Goal: Find specific page/section: Find specific page/section

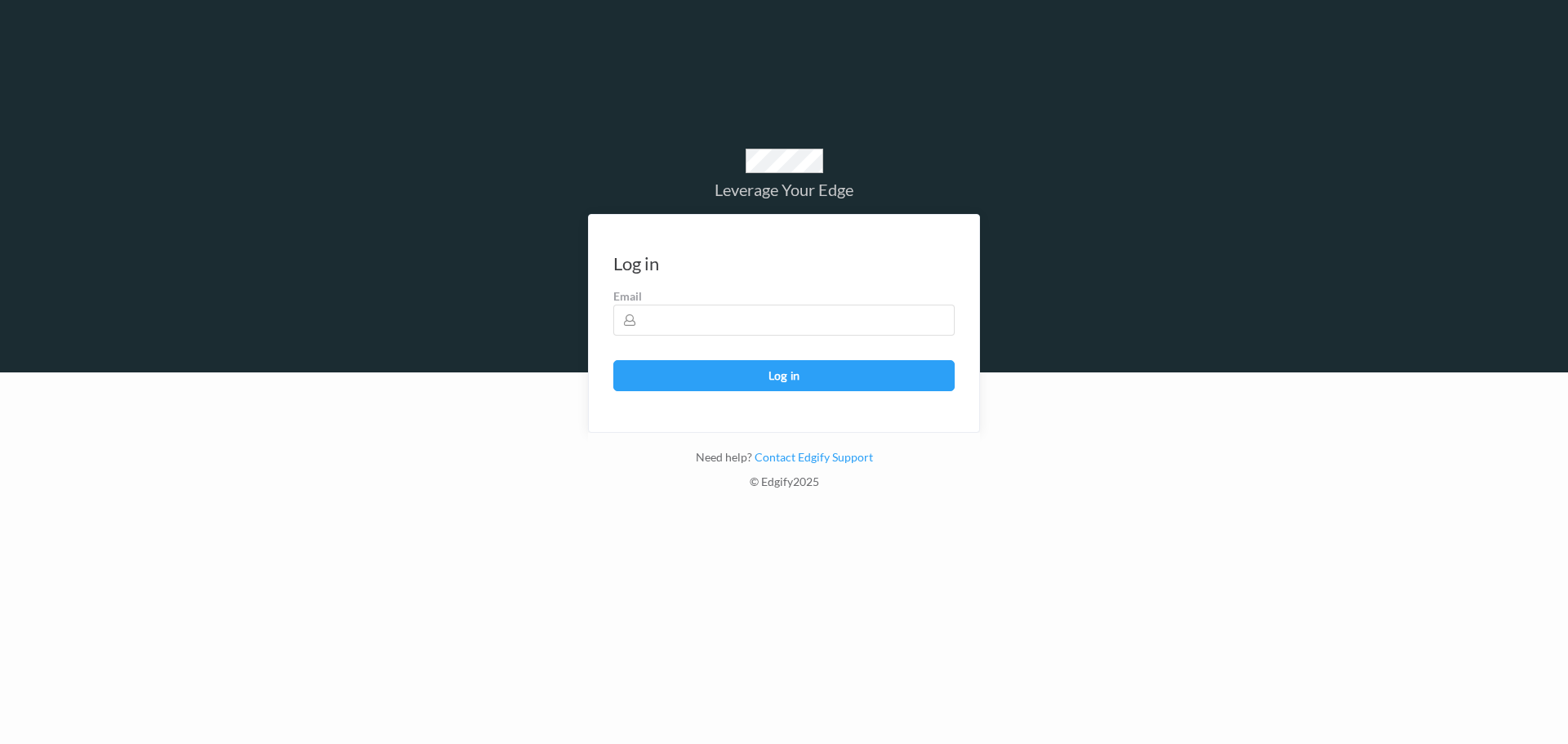
click at [731, 339] on form "Log in Email sent - check your inbox for the login link Email Log in" at bounding box center [784, 323] width 392 height 219
click at [731, 338] on form "Log in Email sent - check your inbox for the login link Email Log in" at bounding box center [784, 323] width 392 height 219
click at [760, 328] on input "text" at bounding box center [784, 320] width 341 height 31
type input "[PERSON_NAME][EMAIL_ADDRESS][PERSON_NAME][DOMAIN_NAME]"
click at [613, 361] on button "Log in" at bounding box center [784, 376] width 341 height 31
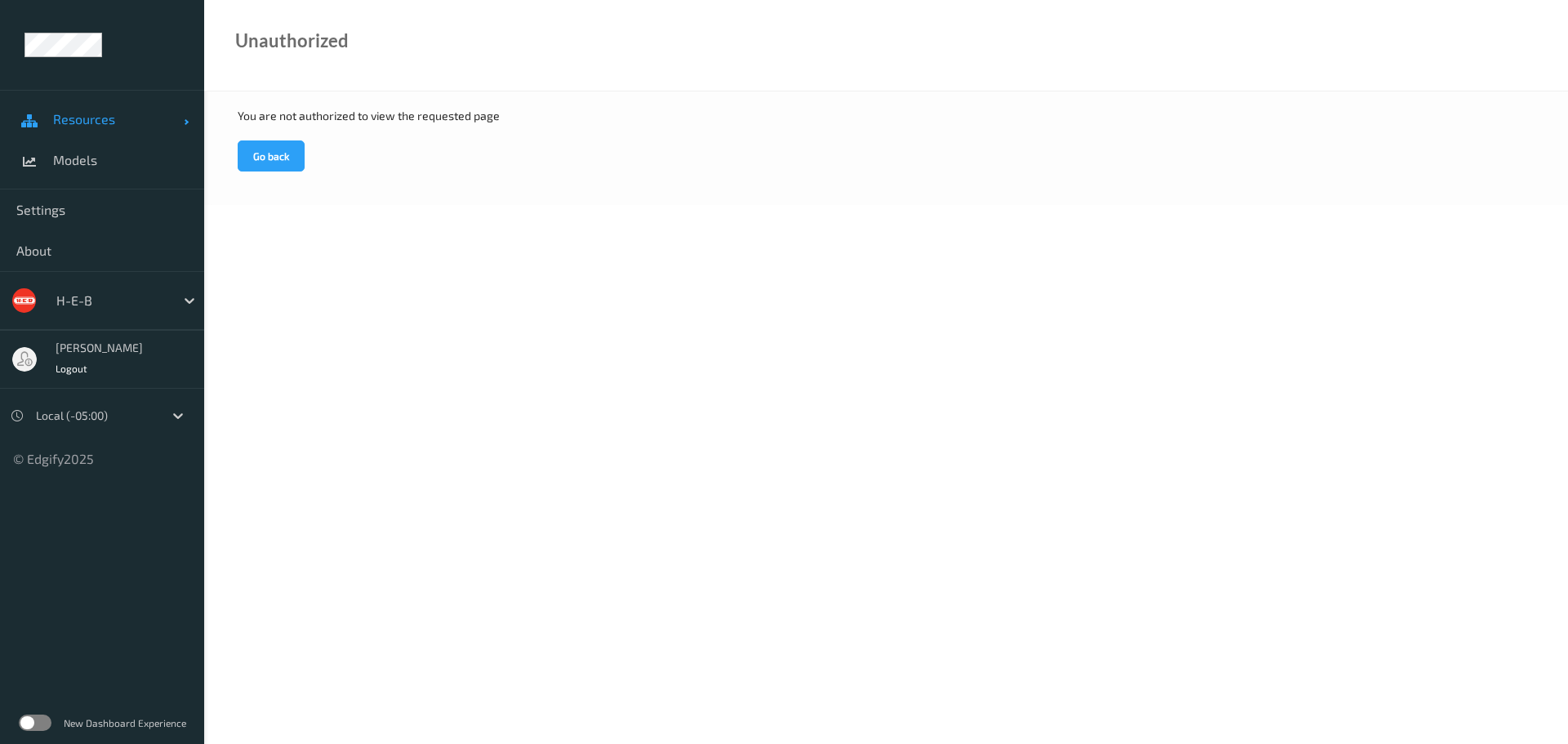
click at [92, 118] on span "Resources" at bounding box center [118, 119] width 130 height 17
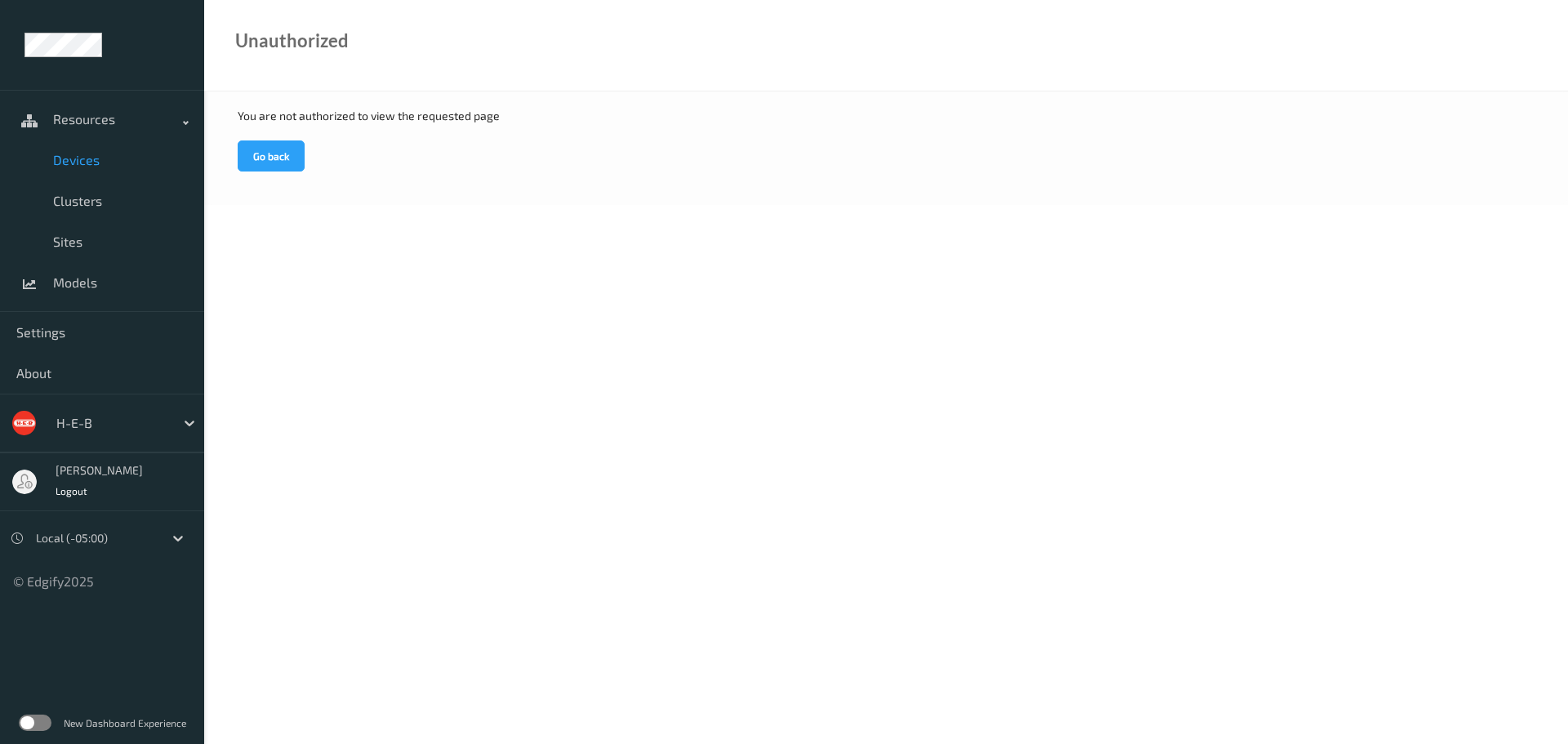
click at [84, 160] on span "Devices" at bounding box center [120, 161] width 135 height 17
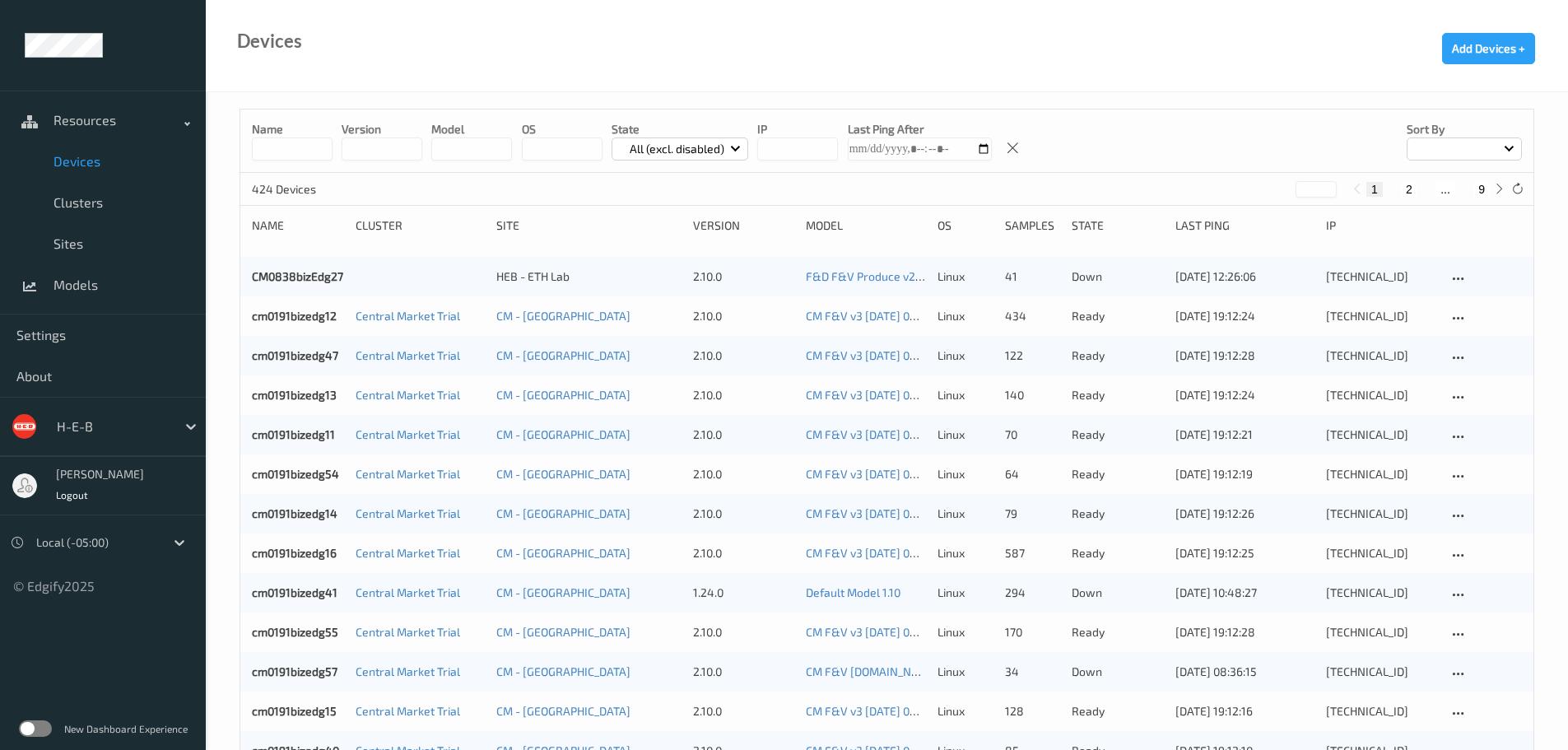
click at [277, 152] on input at bounding box center [291, 149] width 80 height 23
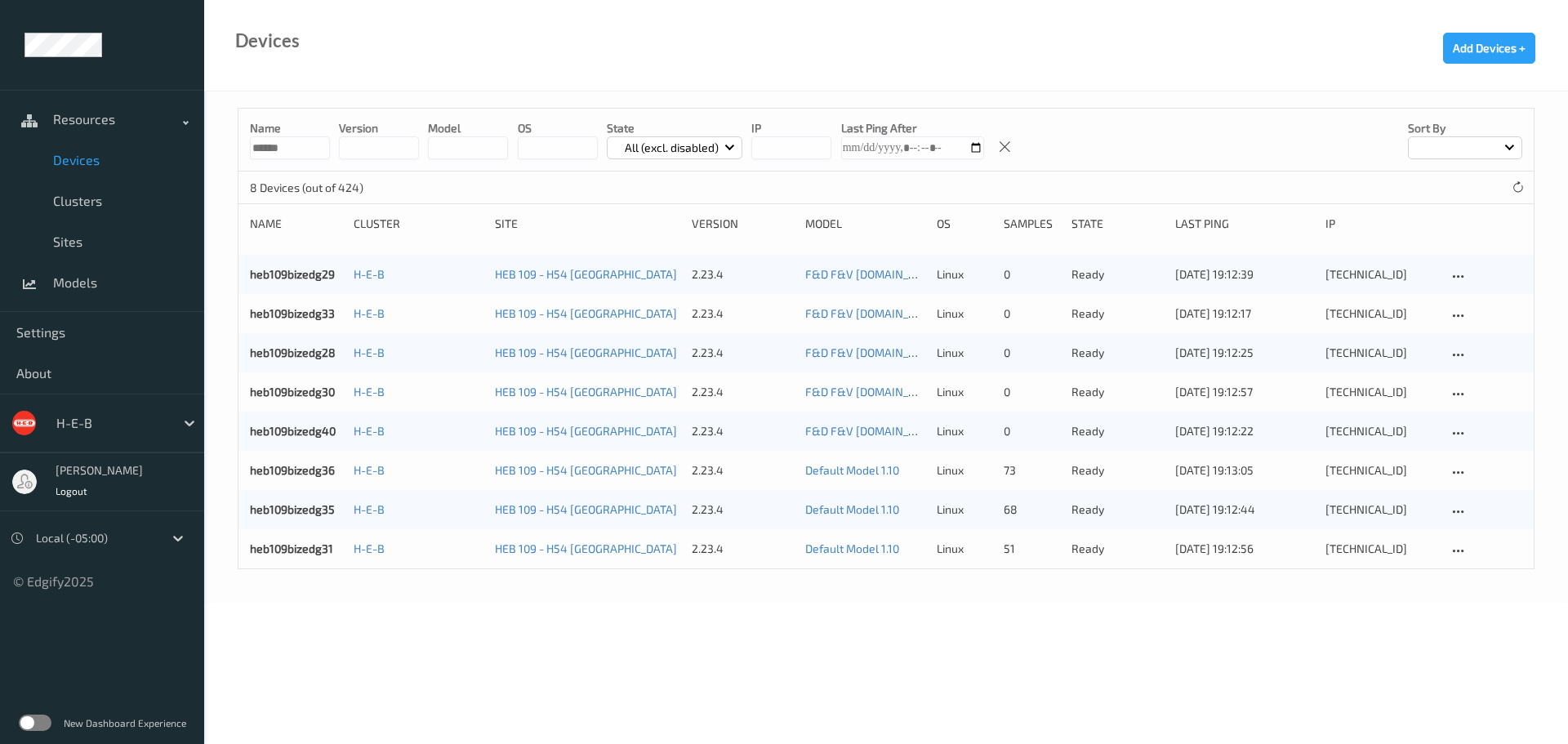
type input "******"
